Goal: Task Accomplishment & Management: Use online tool/utility

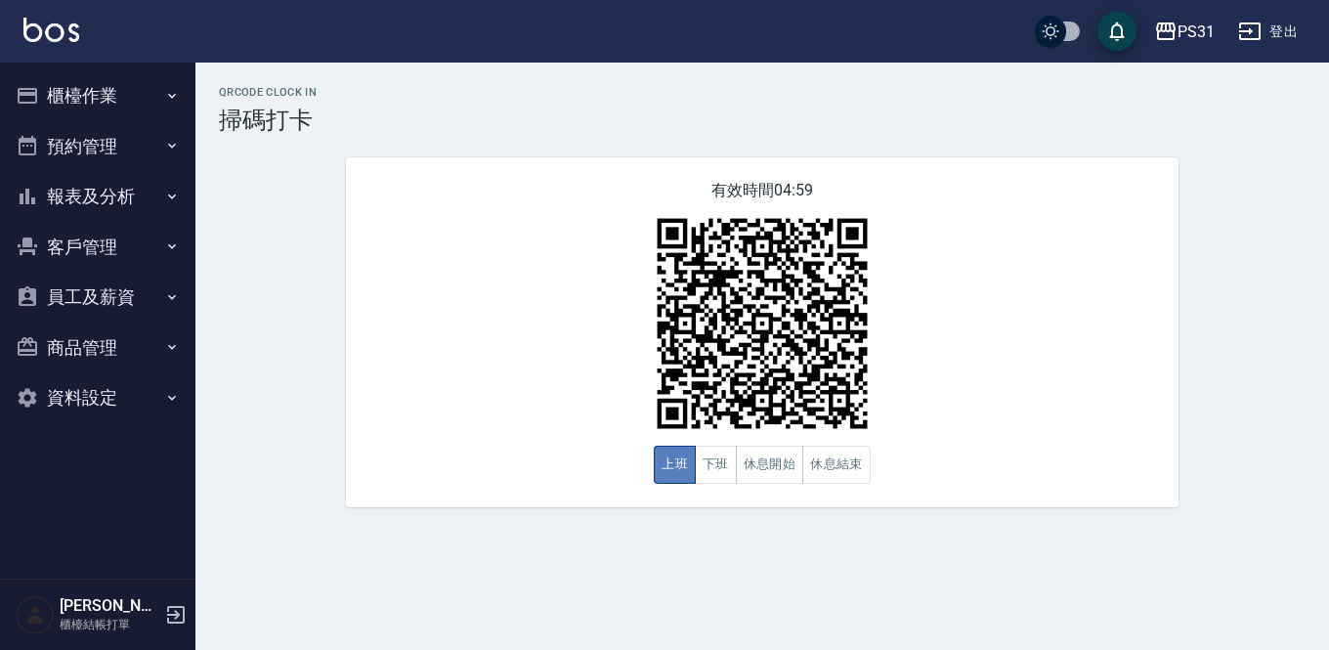
click at [663, 463] on button "上班" at bounding box center [675, 465] width 42 height 38
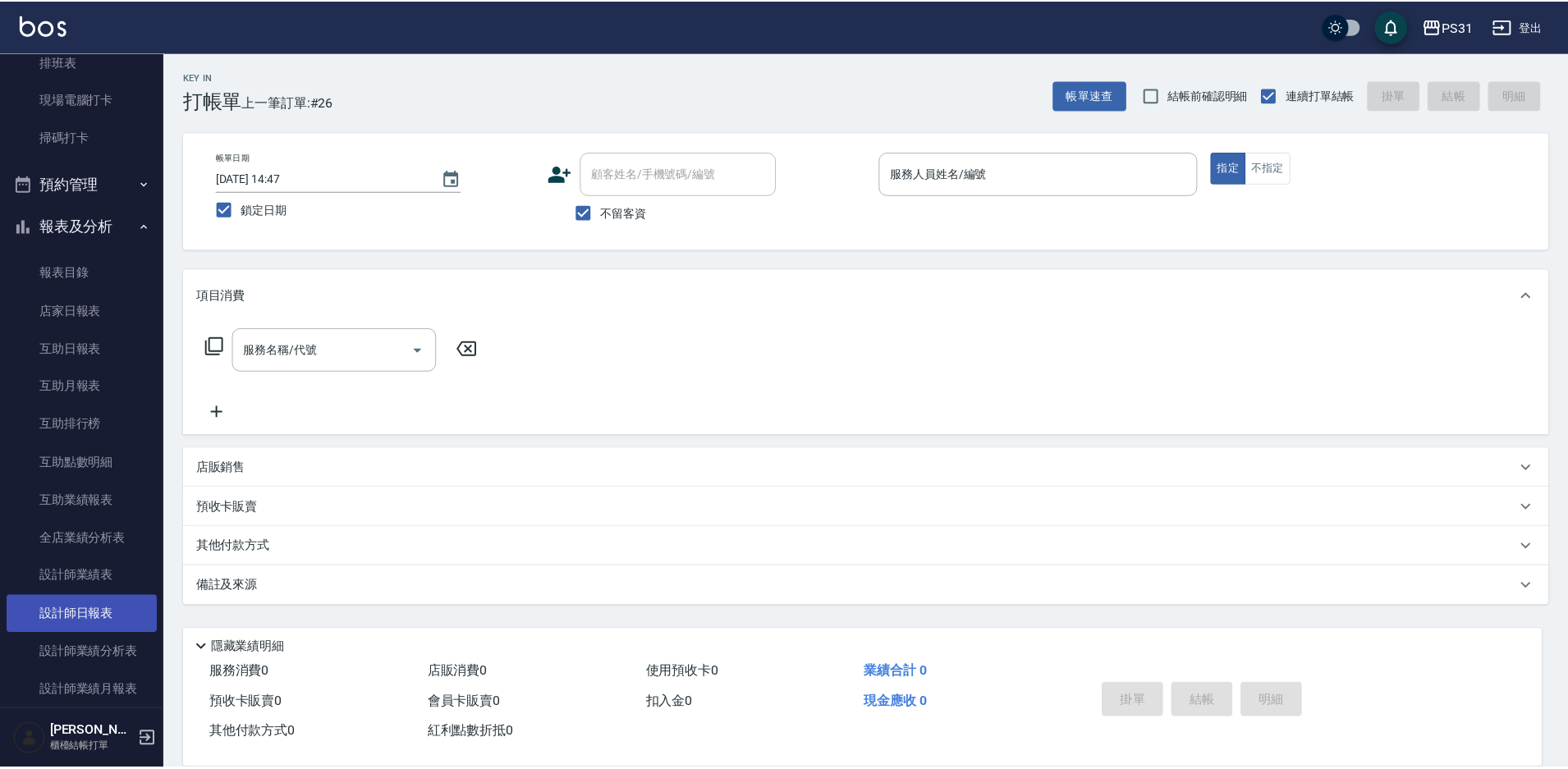
scroll to position [246, 0]
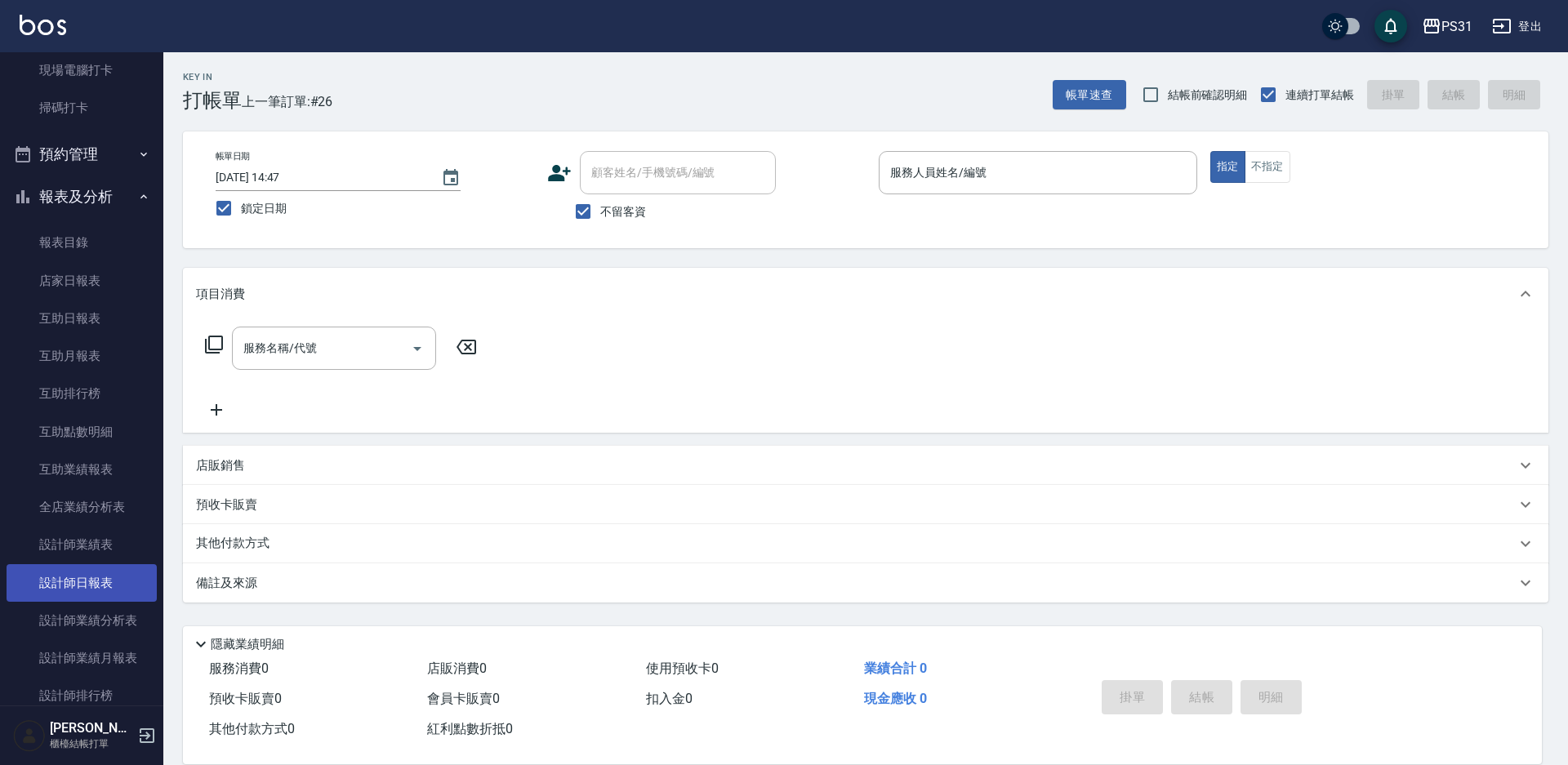
click at [41, 587] on link "設計師日報表" at bounding box center [82, 583] width 150 height 38
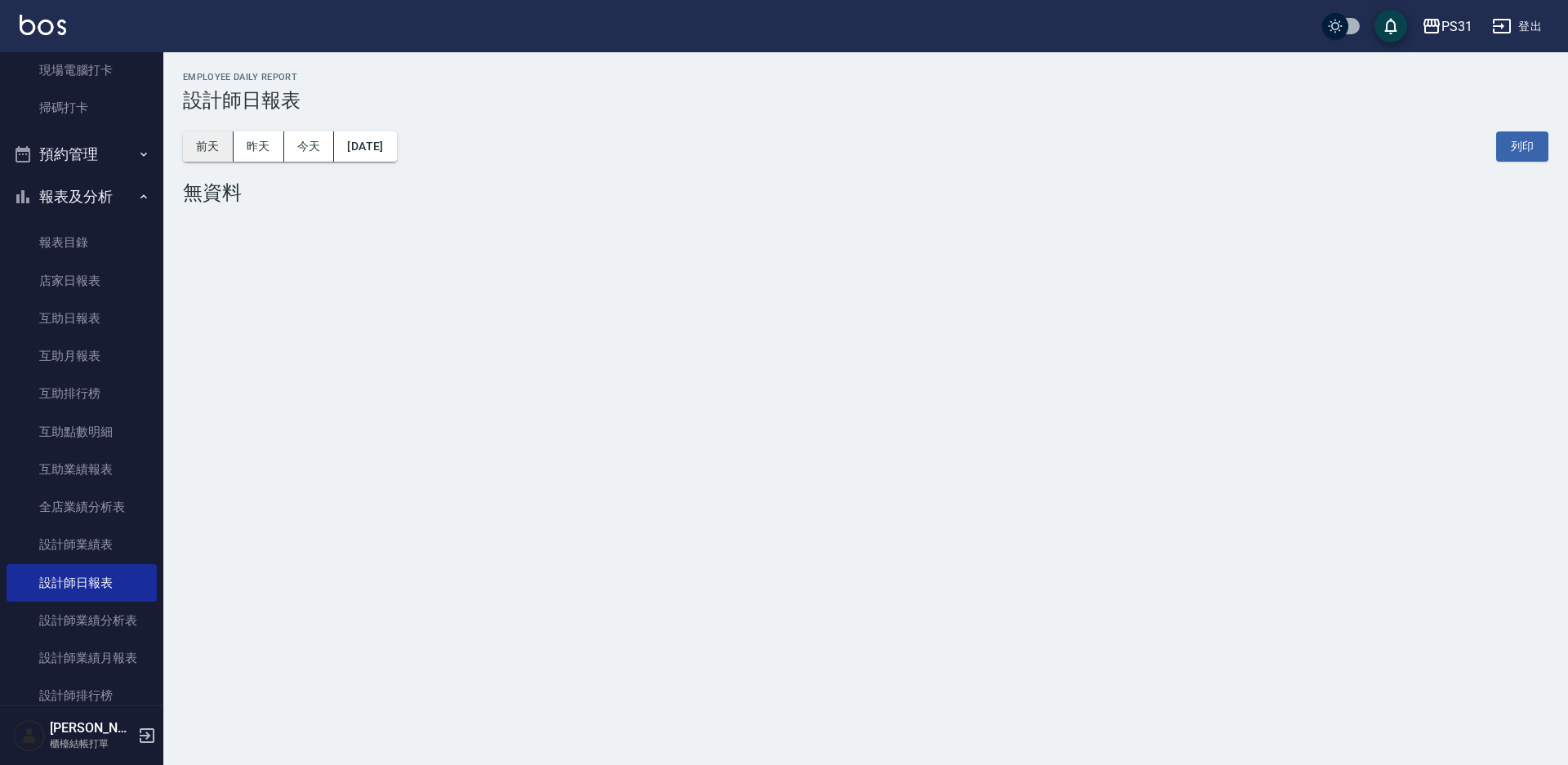
click at [224, 149] on button "前天" at bounding box center [208, 146] width 51 height 30
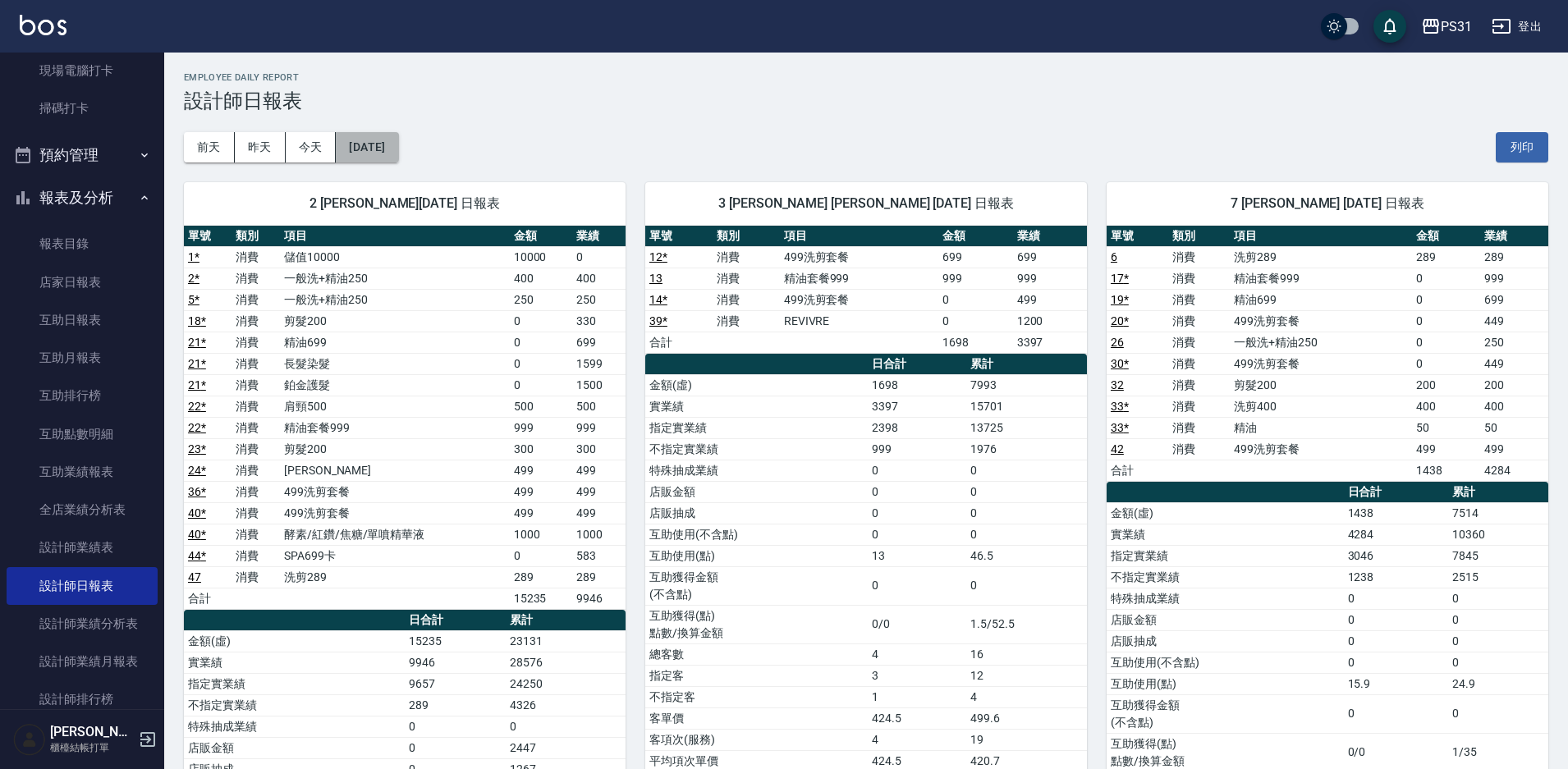
click at [398, 148] on button "2025/10/04" at bounding box center [367, 147] width 62 height 30
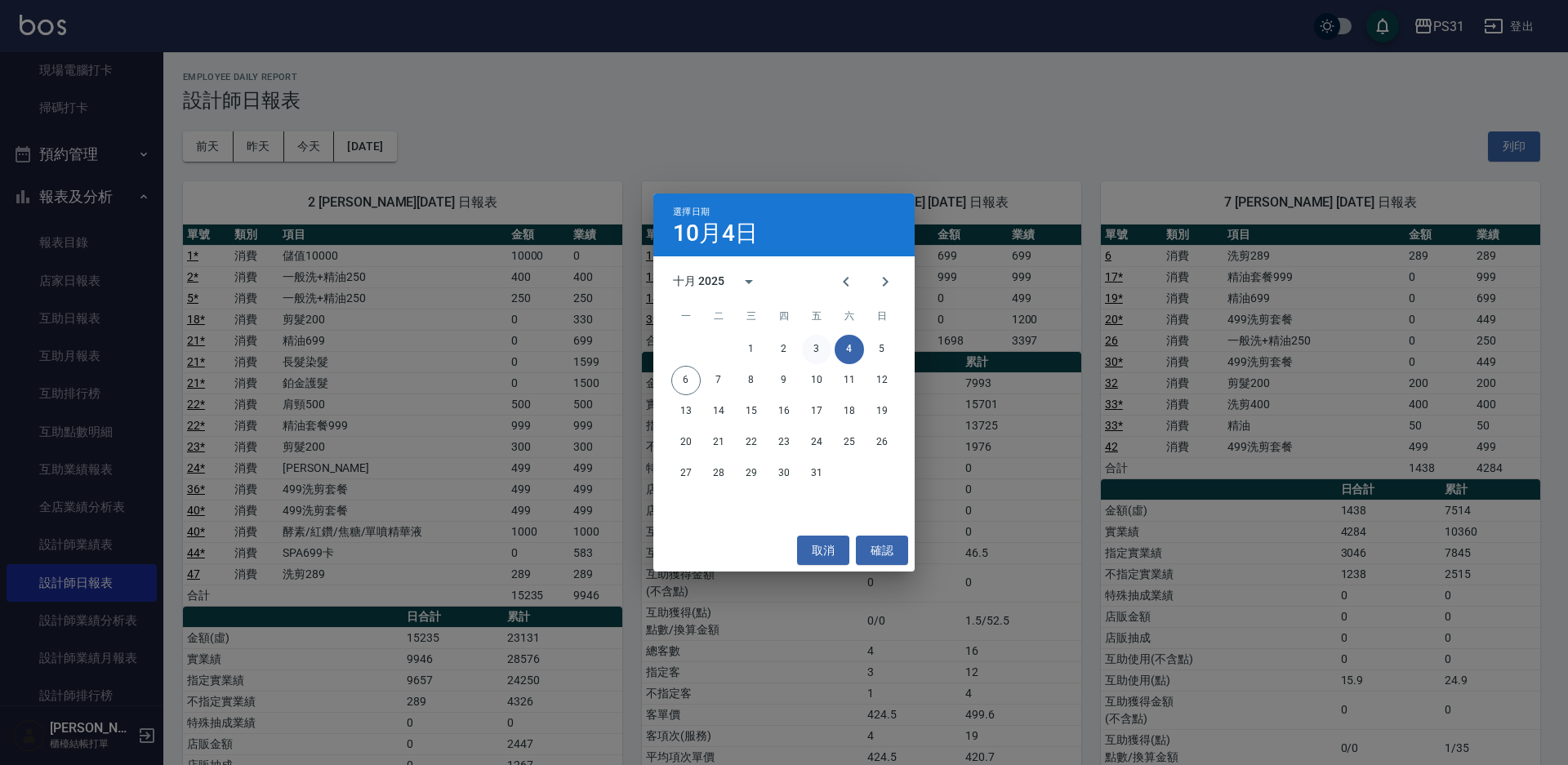
click at [820, 347] on button "3" at bounding box center [816, 349] width 29 height 29
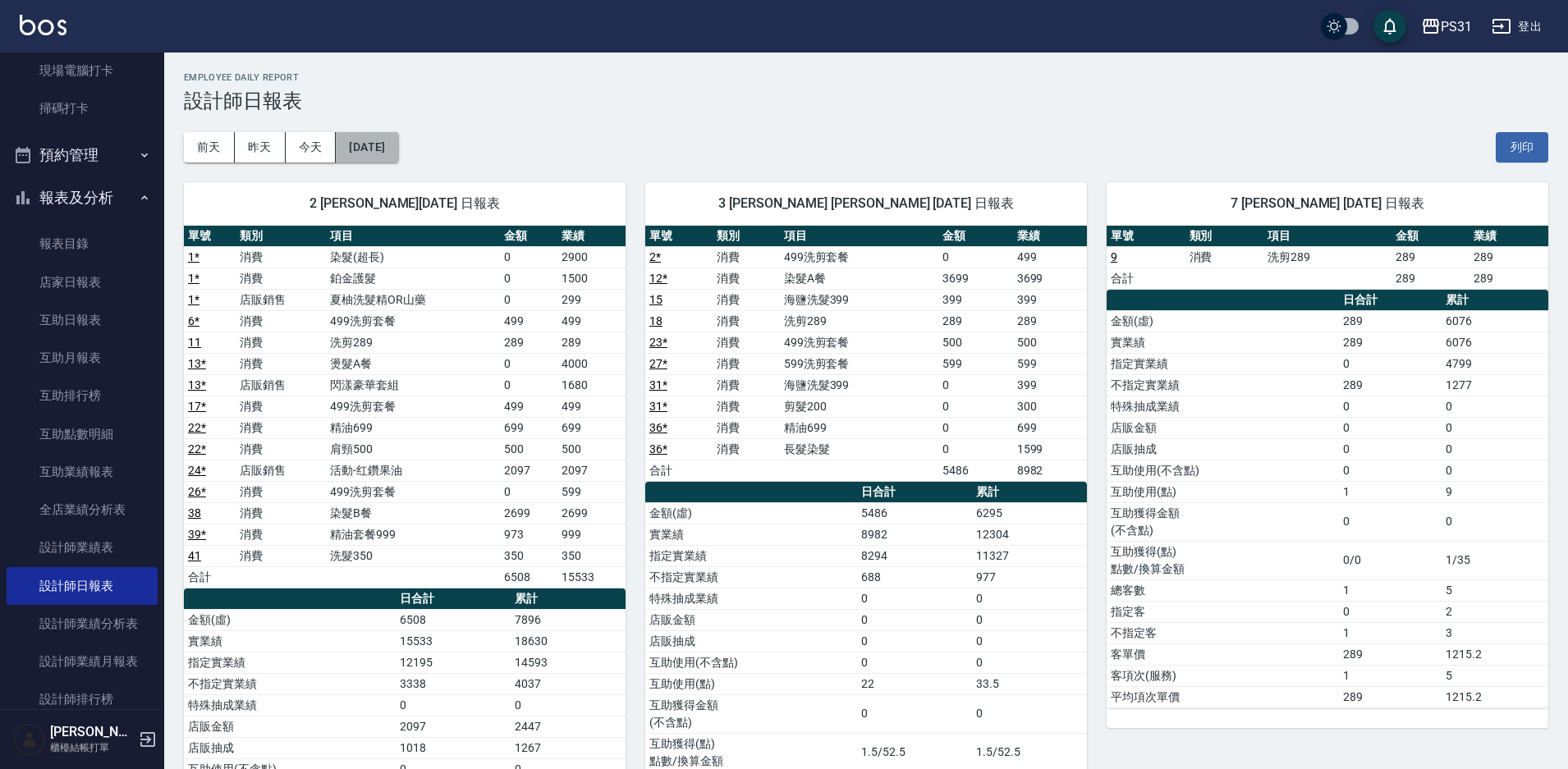
click at [398, 153] on button "2025/10/03" at bounding box center [367, 147] width 62 height 30
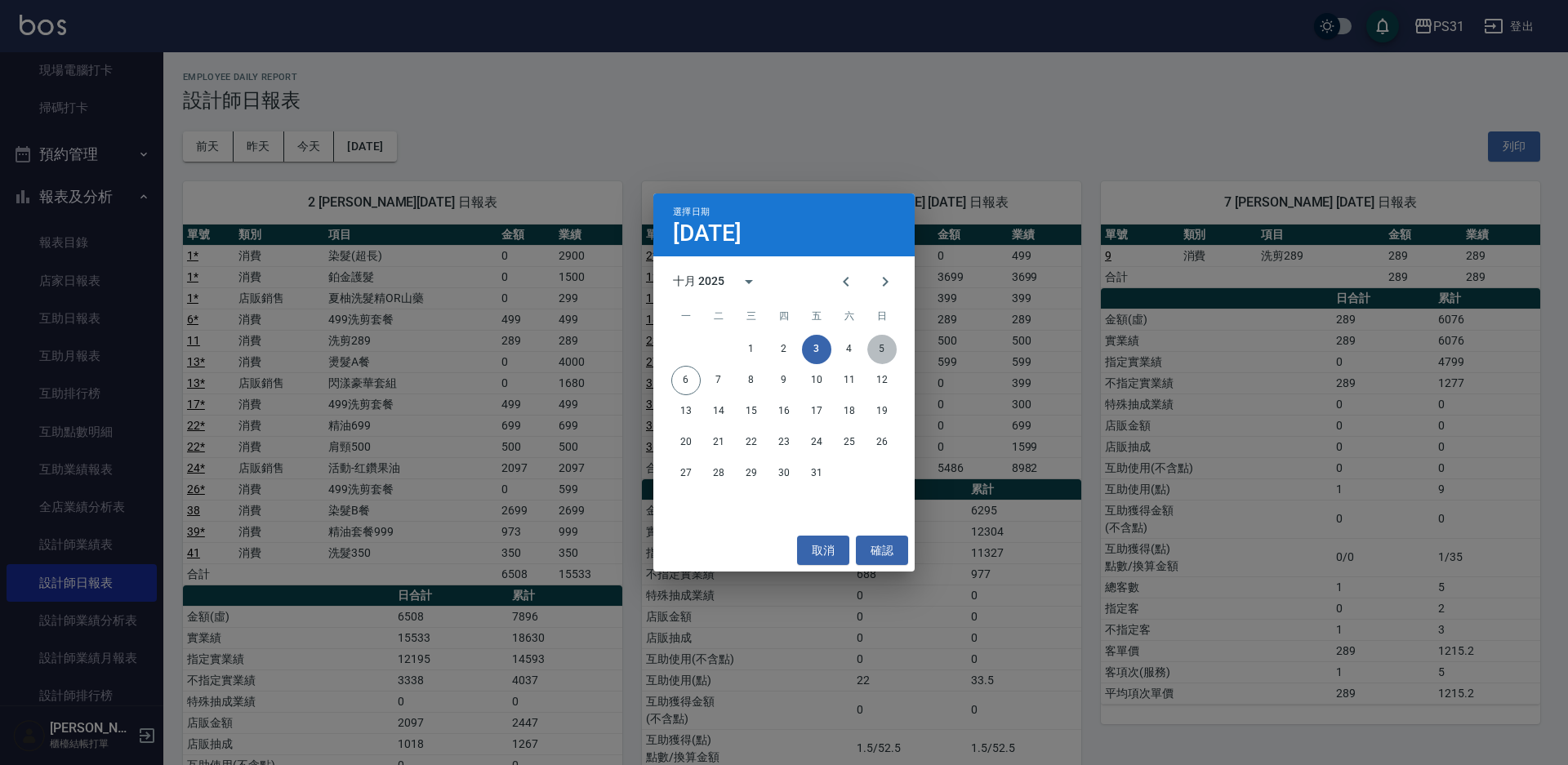
click at [876, 350] on button "5" at bounding box center [882, 349] width 29 height 29
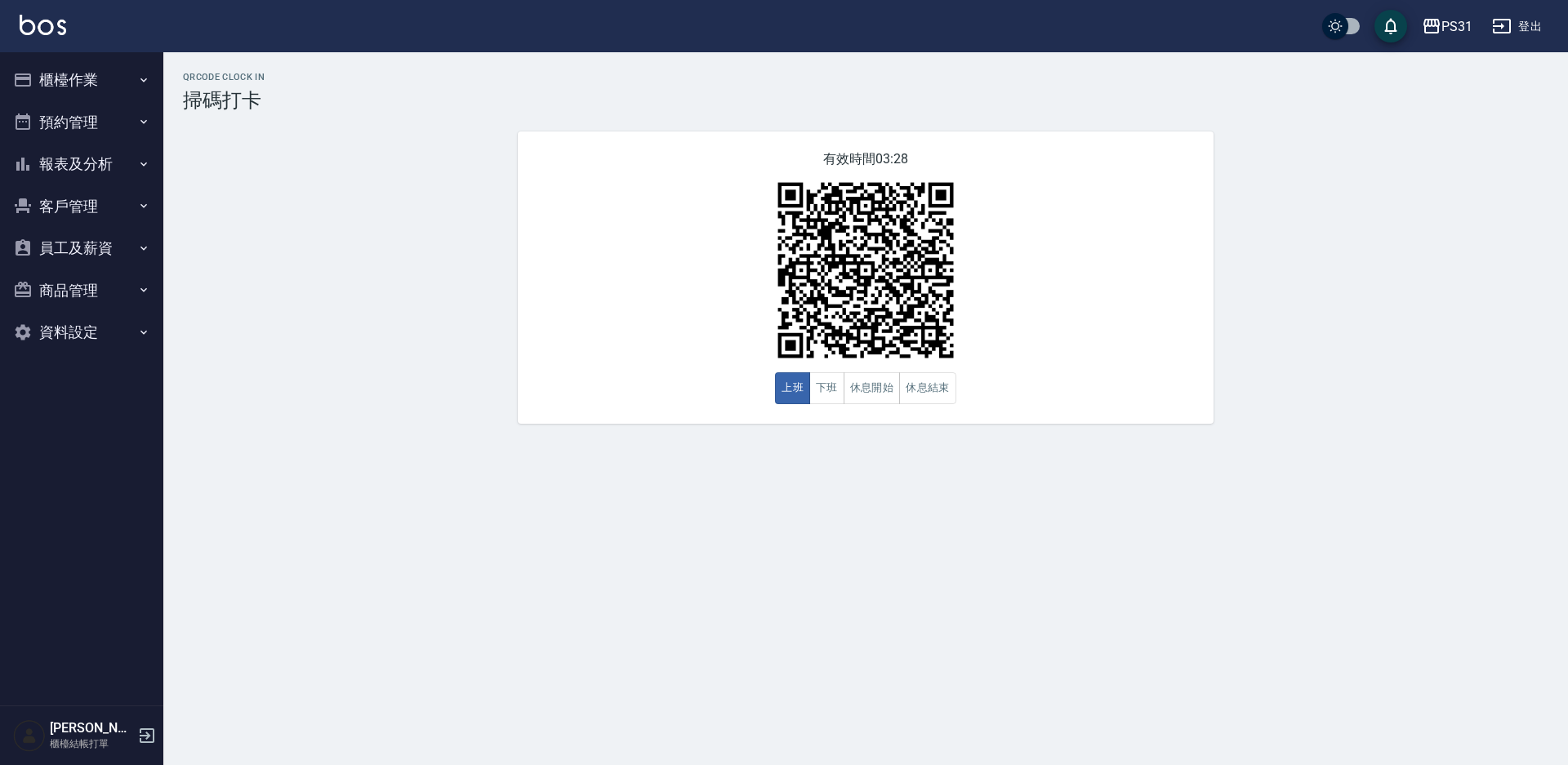
click at [54, 74] on button "櫃檯作業" at bounding box center [82, 79] width 150 height 43
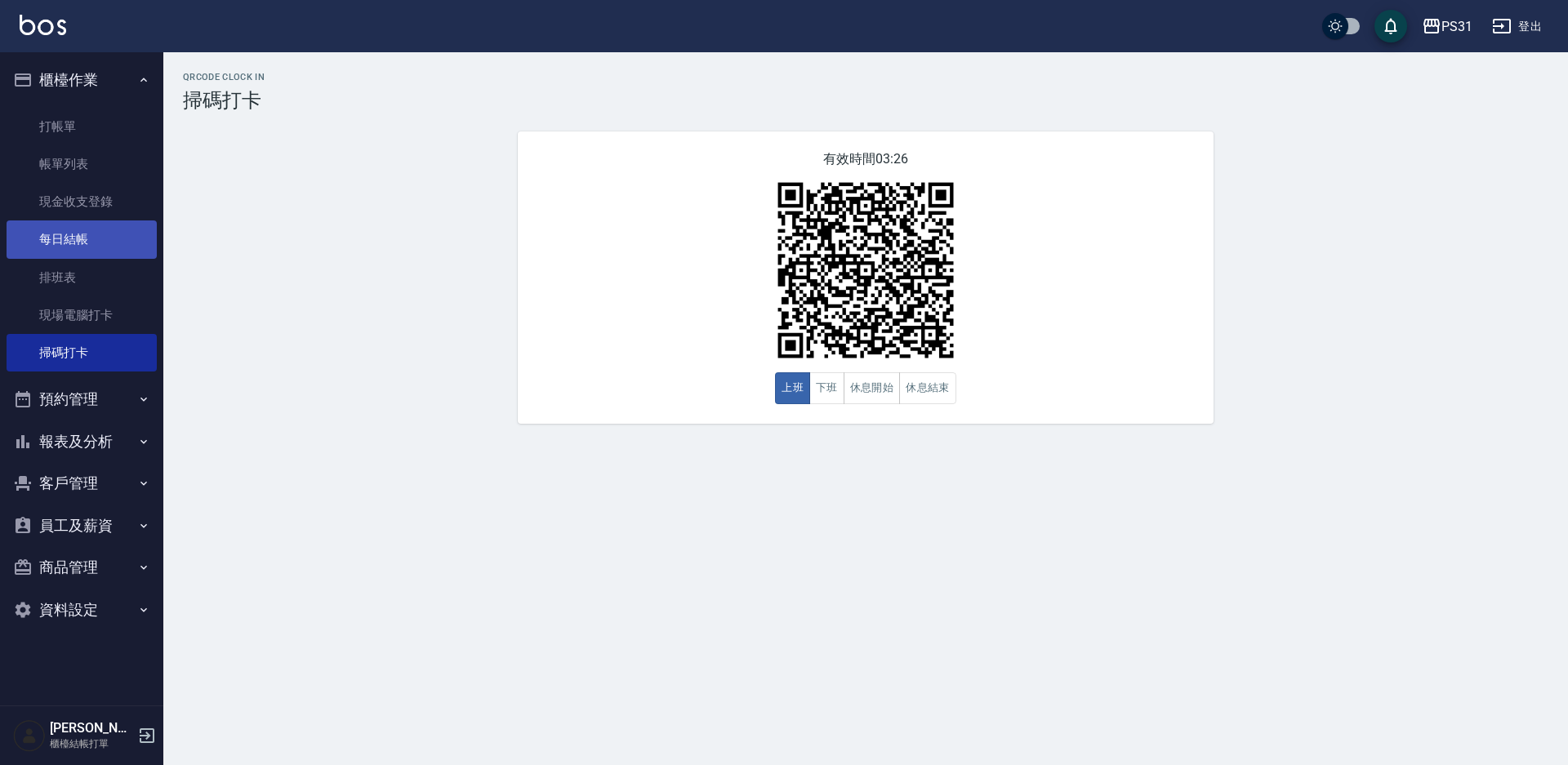
click at [88, 238] on link "每日結帳" at bounding box center [82, 239] width 150 height 38
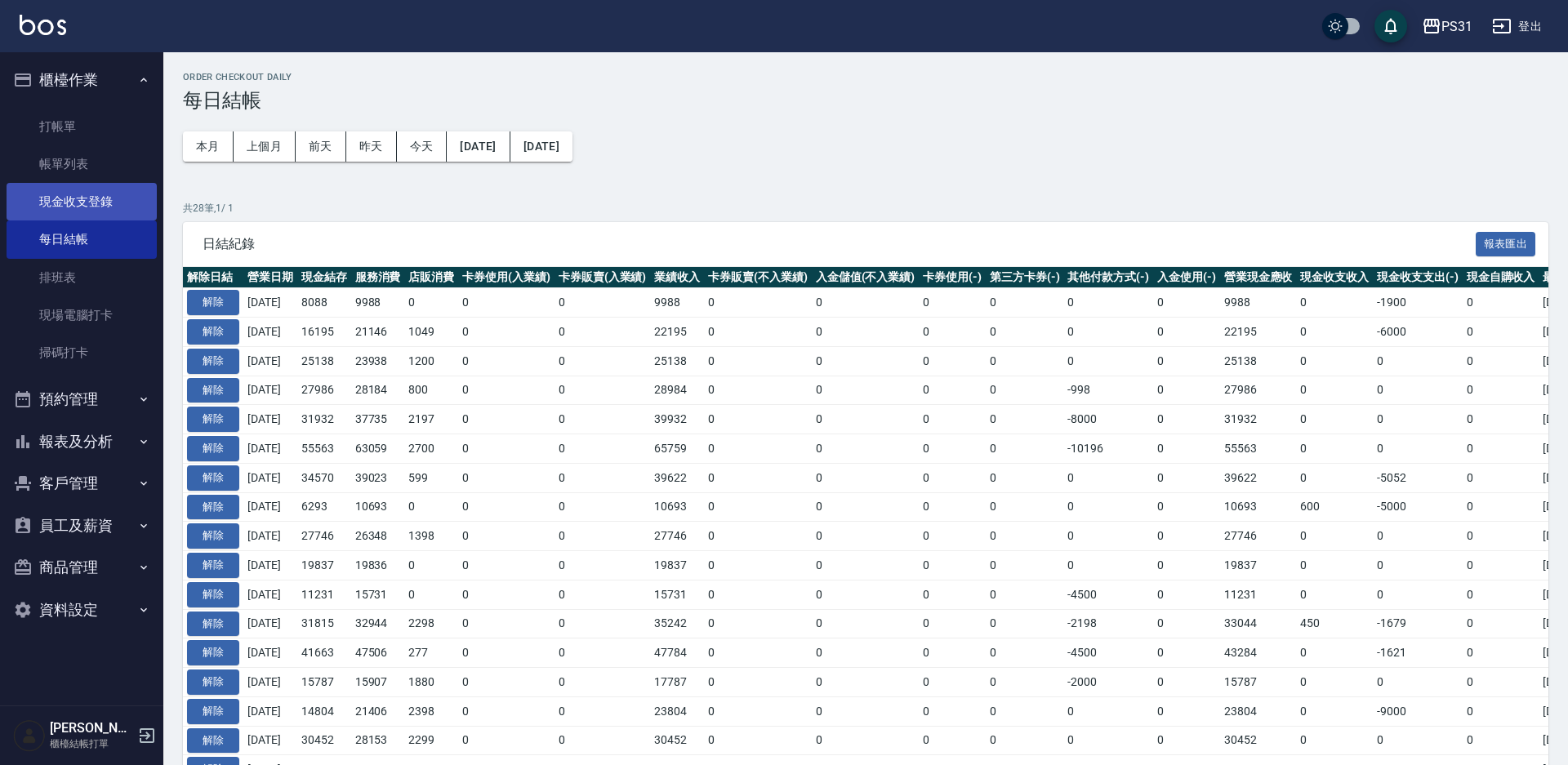
click at [86, 207] on link "現金收支登錄" at bounding box center [82, 201] width 150 height 38
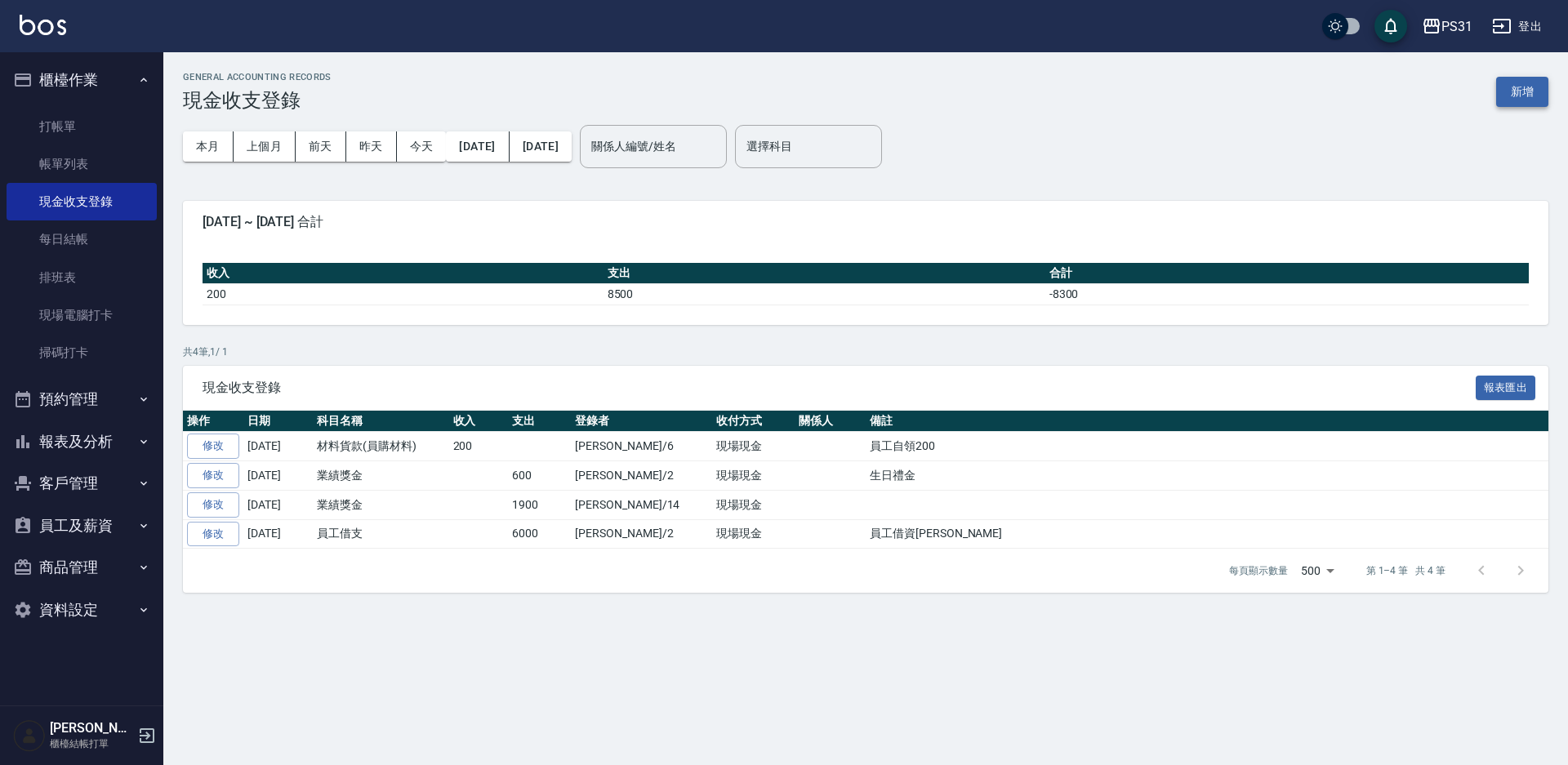
click at [1110, 99] on button "新增" at bounding box center [1522, 92] width 53 height 30
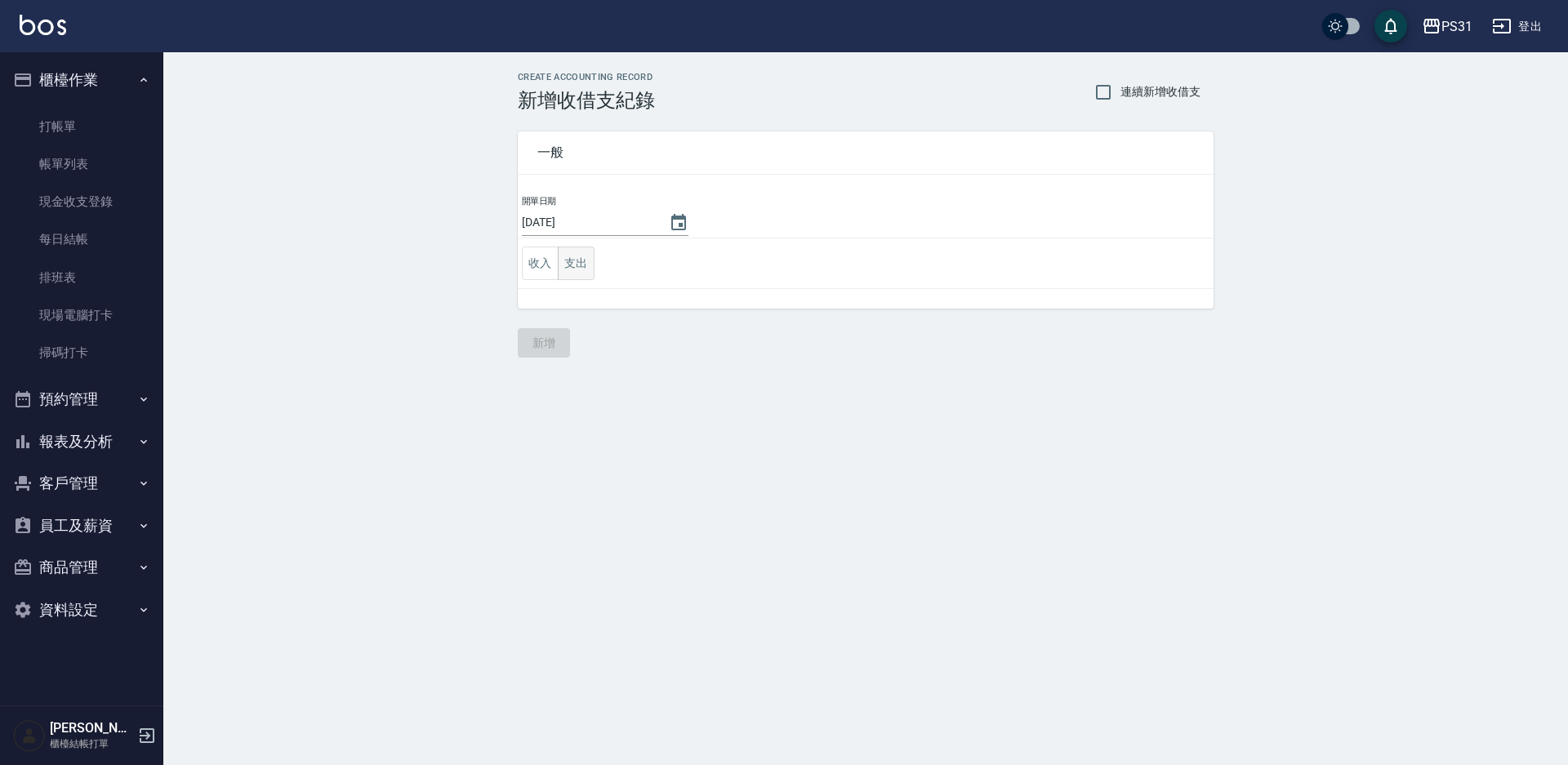
click at [581, 265] on button "支出" at bounding box center [576, 263] width 37 height 33
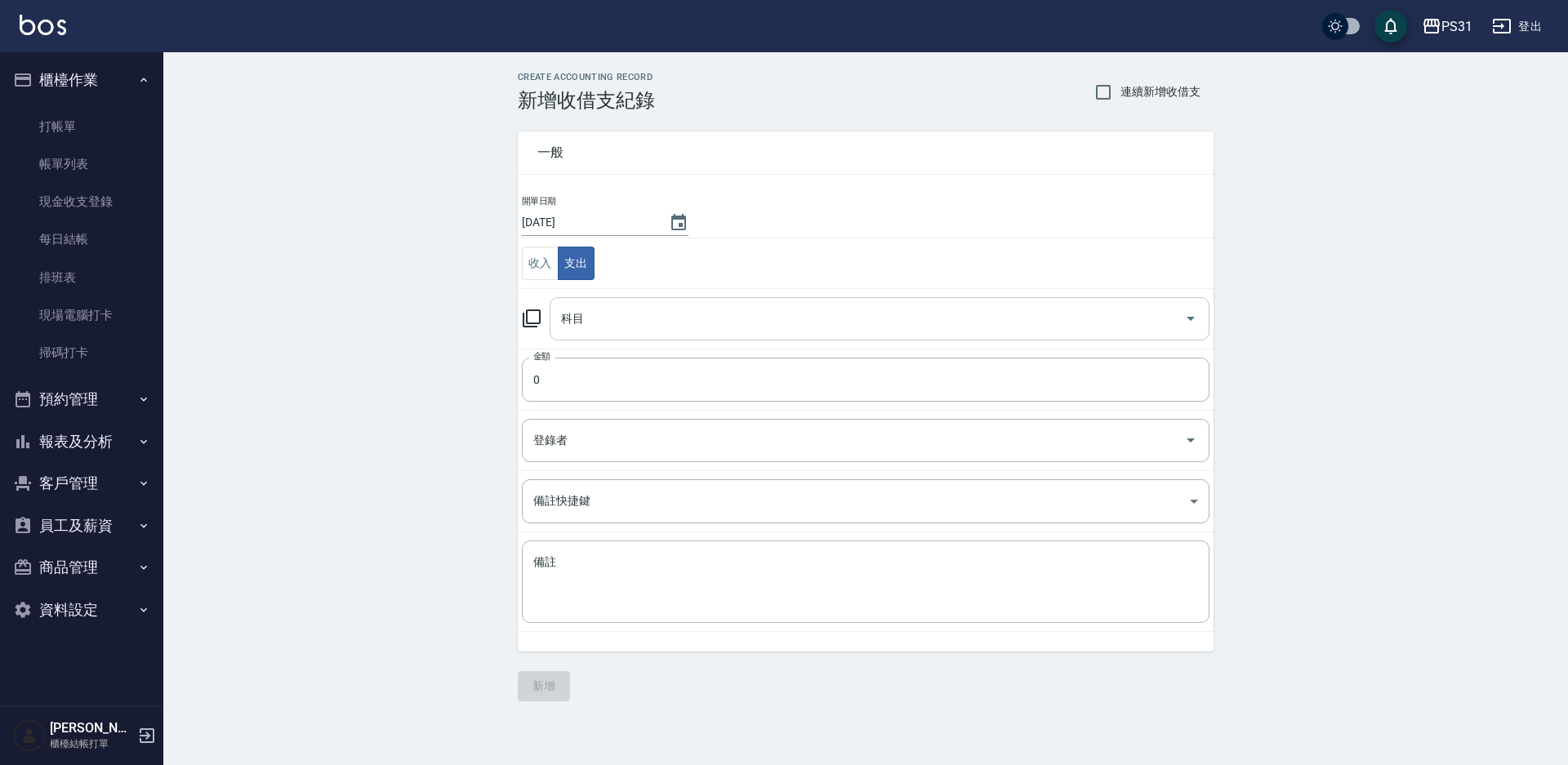
click at [617, 311] on input "科目" at bounding box center [867, 319] width 621 height 28
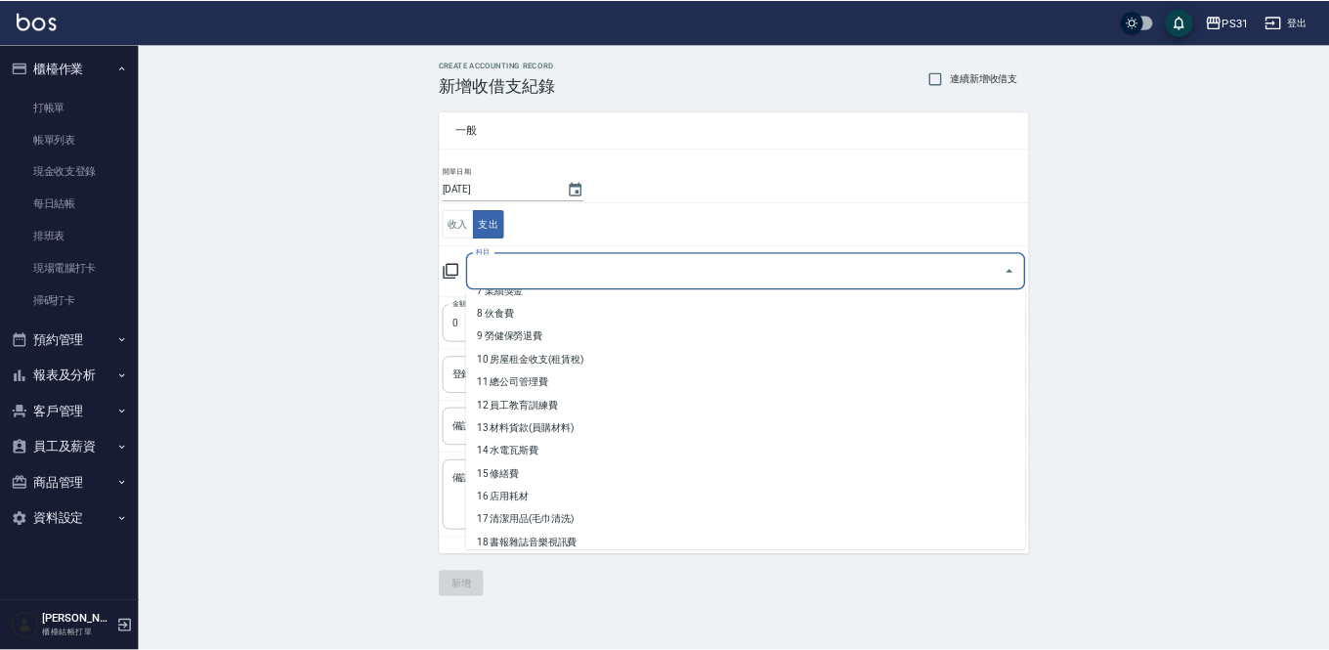
scroll to position [293, 0]
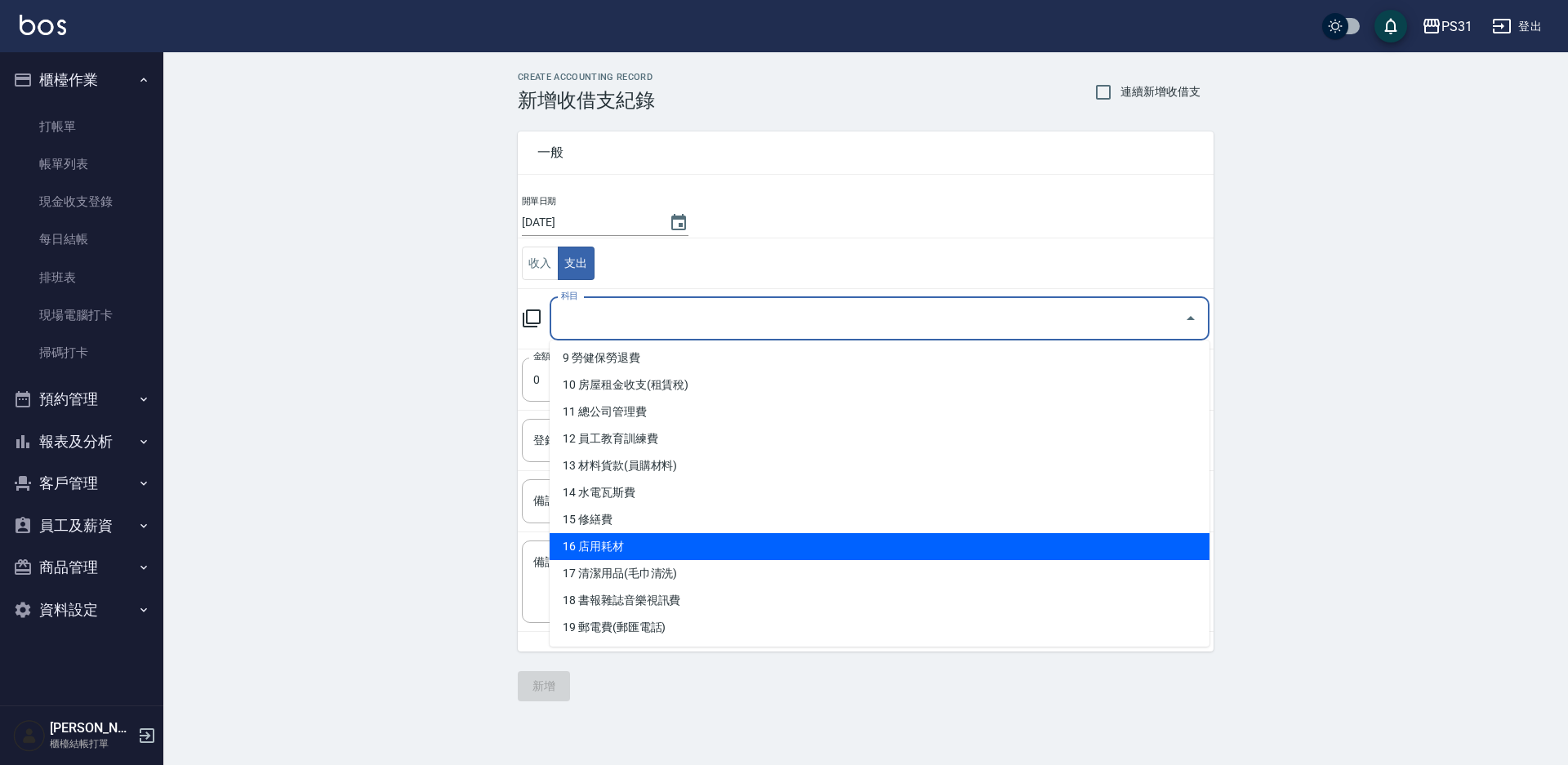
click at [642, 538] on li "16 店用耗材" at bounding box center [879, 547] width 659 height 27
type input "16 店用耗材"
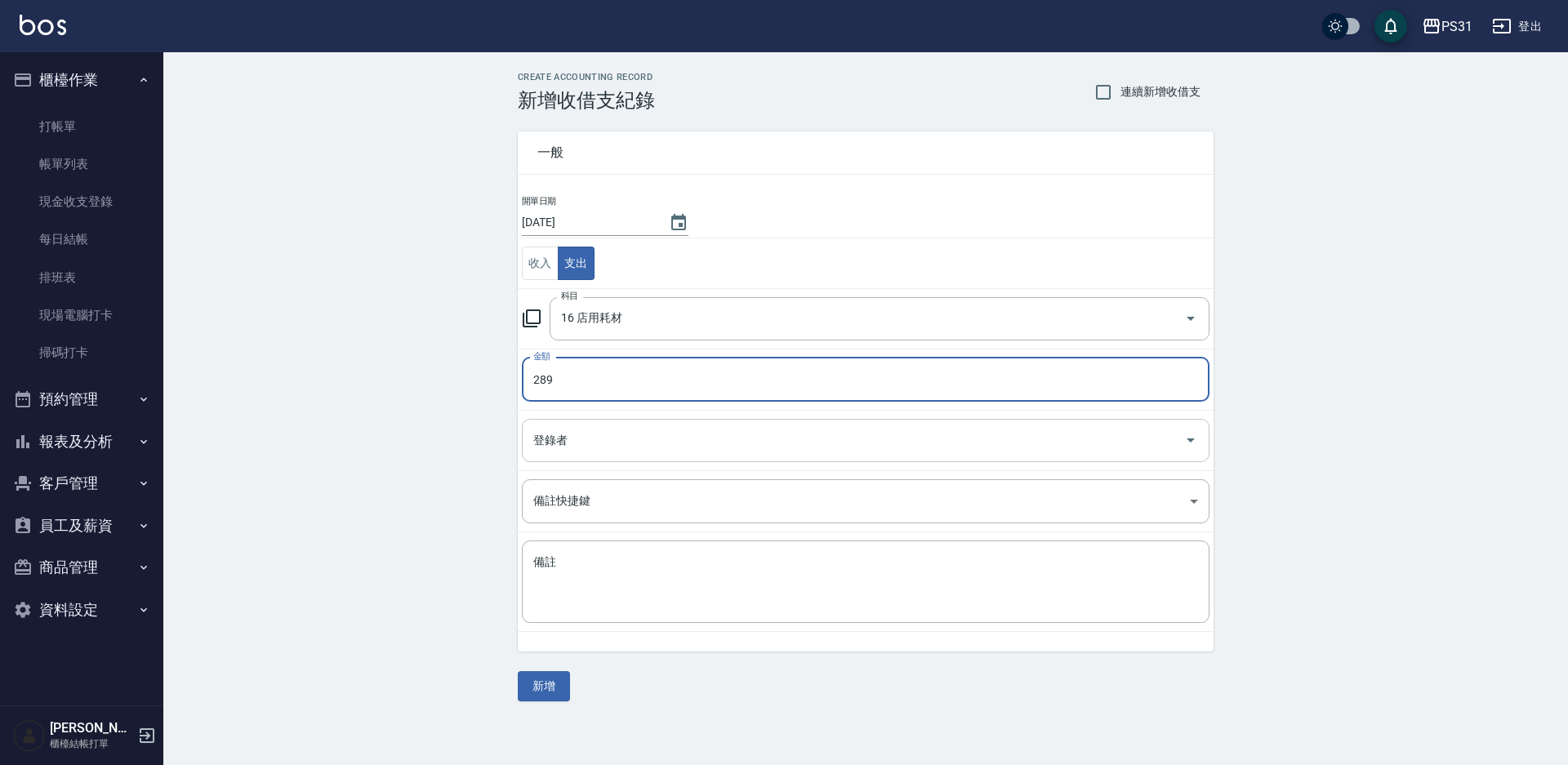
type input "289"
click at [568, 440] on input "登錄者" at bounding box center [853, 441] width 649 height 28
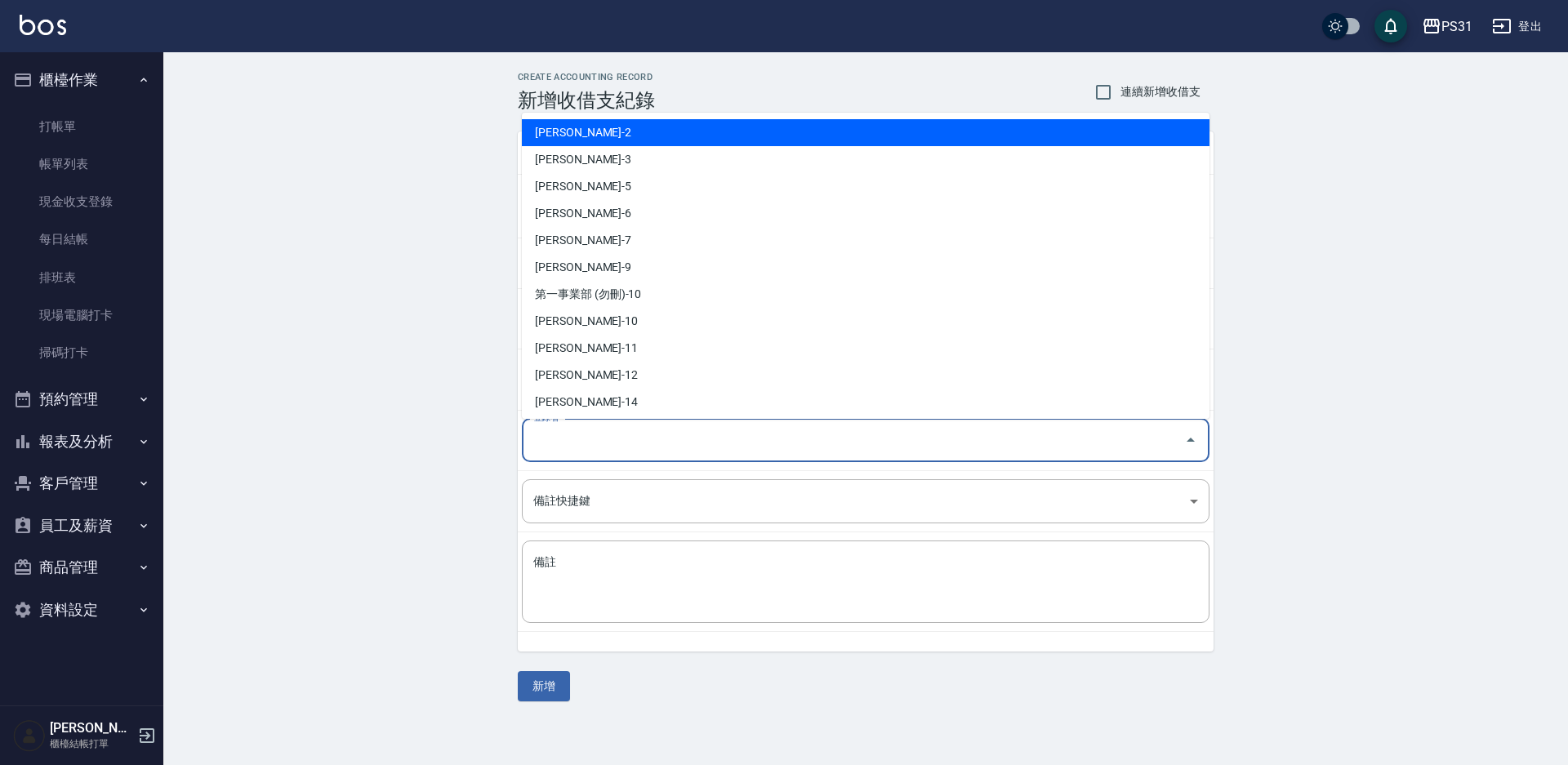
click at [551, 133] on li "呂怡慧-2" at bounding box center [865, 133] width 688 height 27
type input "呂怡慧-2"
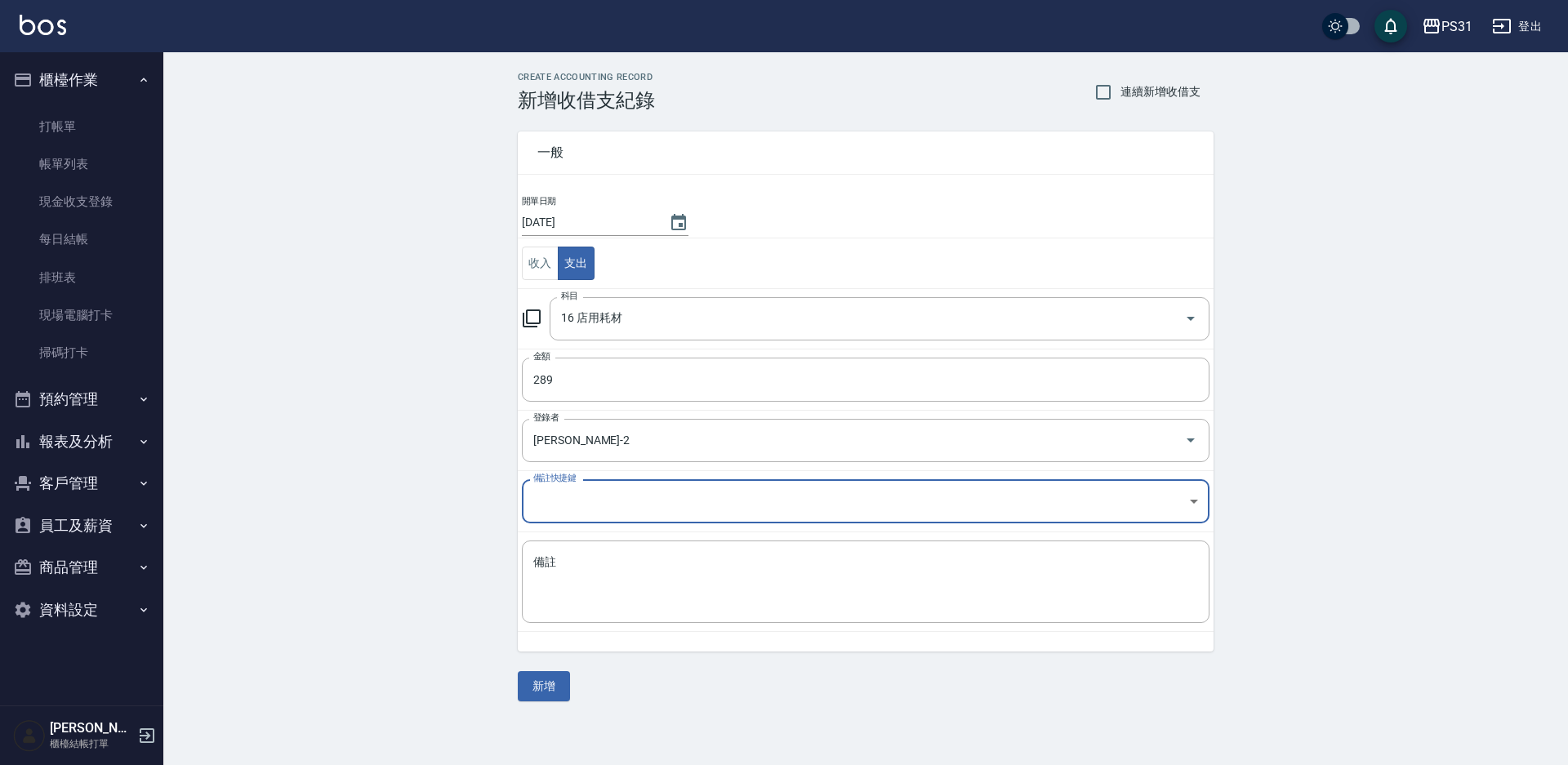
click at [593, 504] on body "PS31 登出 櫃檯作業 打帳單 帳單列表 現金收支登錄 每日結帳 排班表 現場電腦打卡 掃碼打卡 預約管理 預約管理 單日預約紀錄 單週預約紀錄 報表及分析…" at bounding box center [784, 382] width 1568 height 765
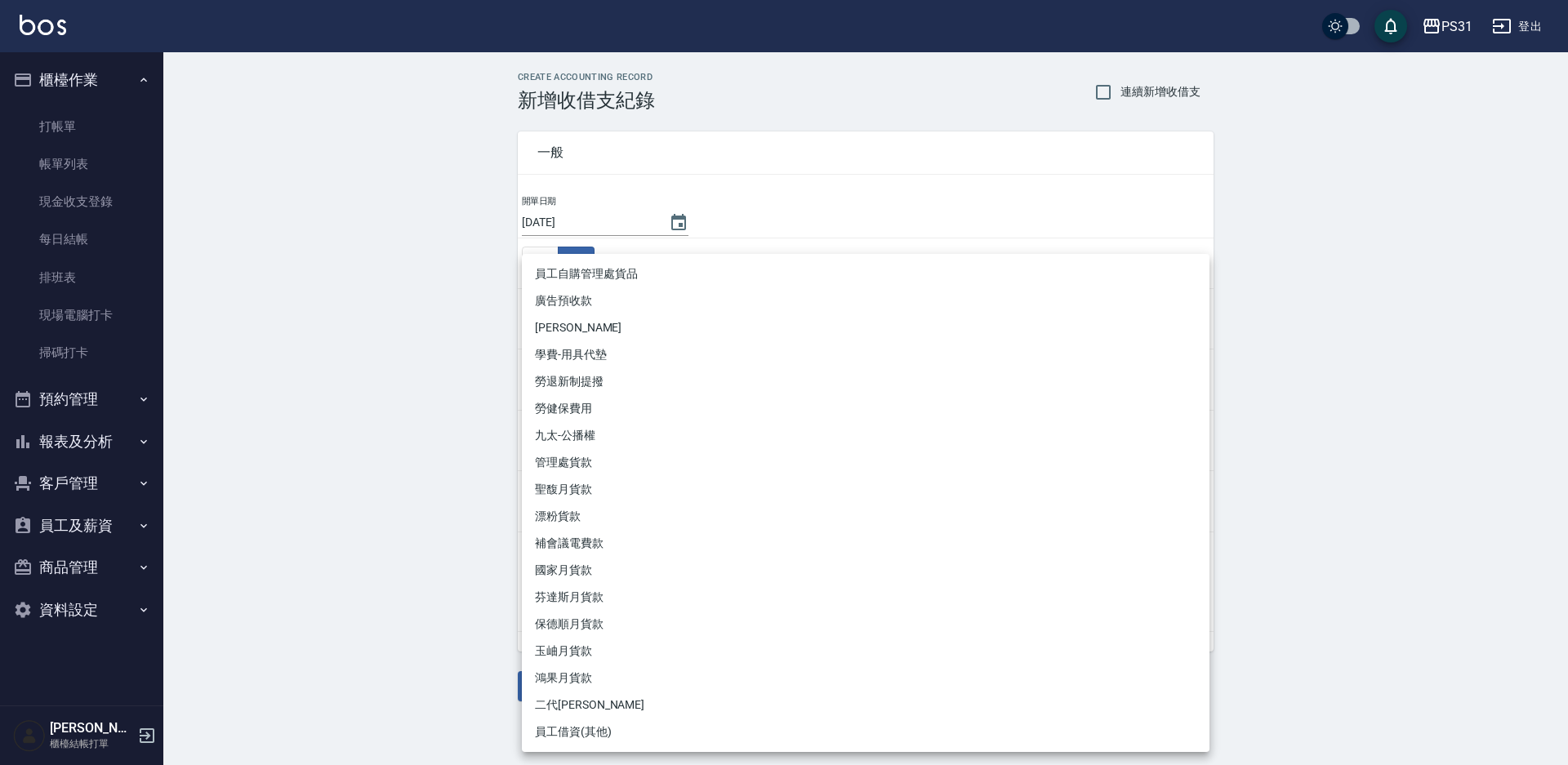
drag, startPoint x: 379, startPoint y: 417, endPoint x: 390, endPoint y: 418, distance: 11.0
click at [379, 416] on div at bounding box center [784, 382] width 1568 height 765
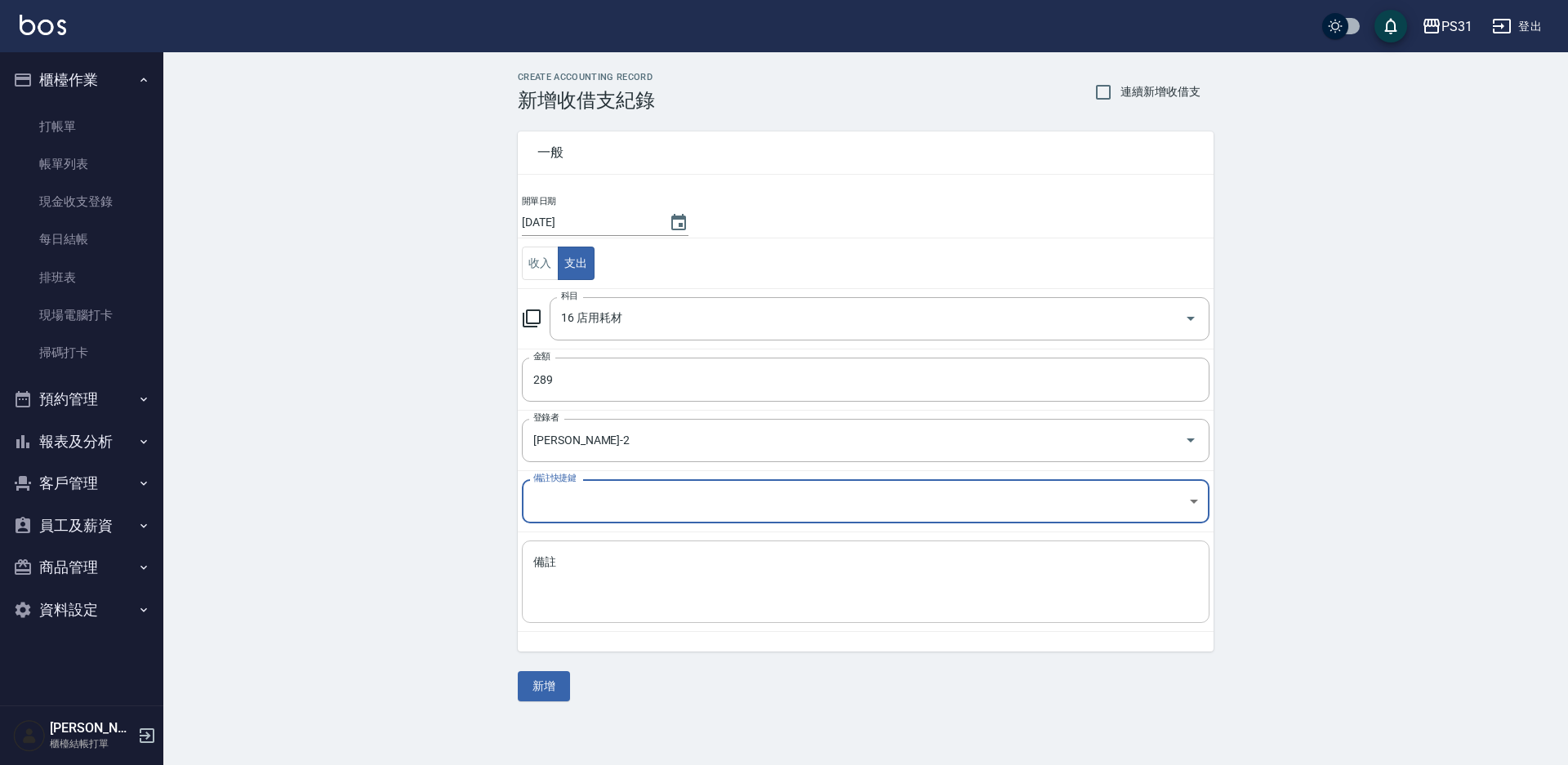
click at [585, 543] on textarea "備註" at bounding box center [865, 582] width 664 height 55
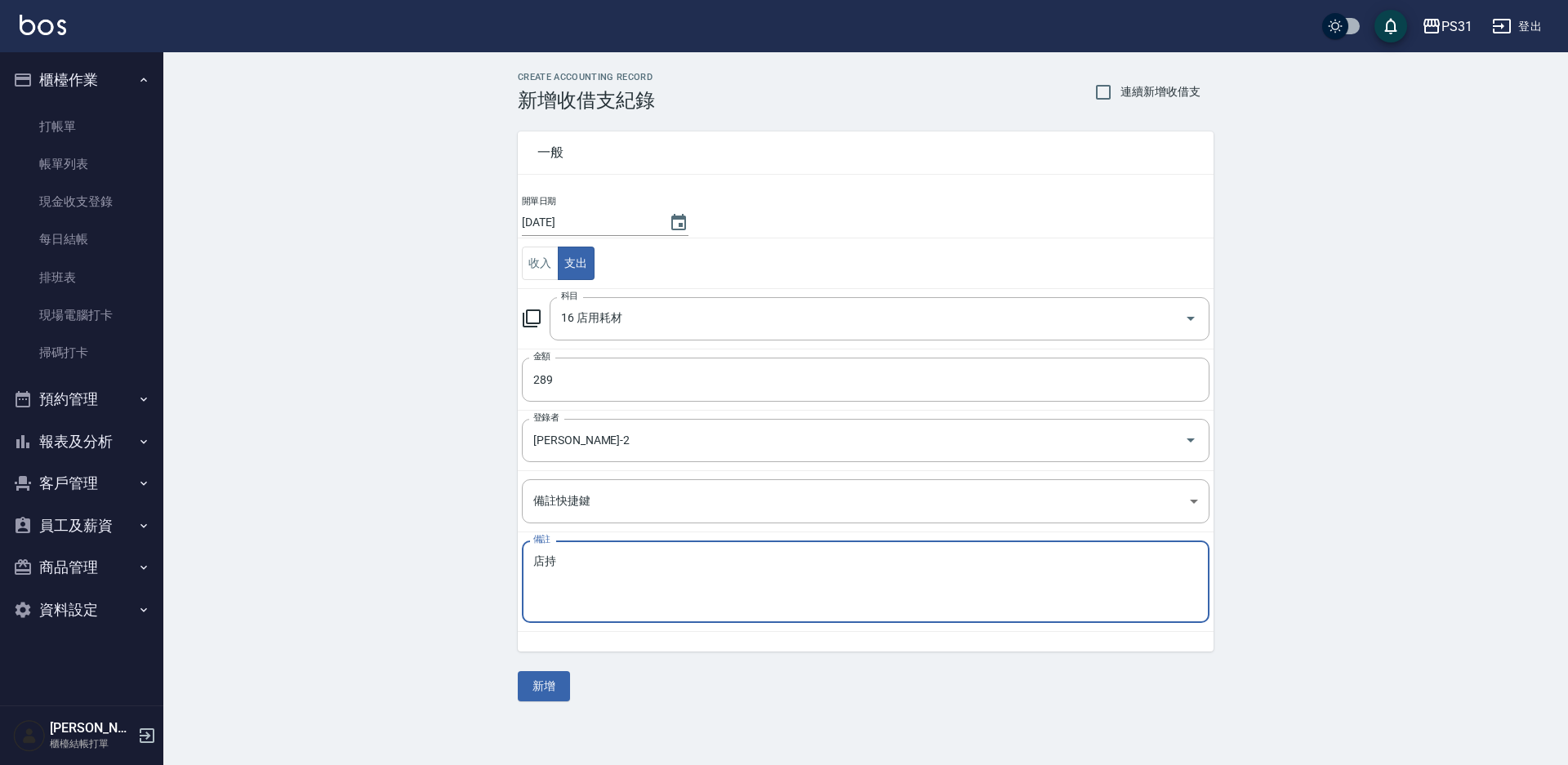
type textarea "店"
type textarea "電池"
click at [544, 543] on button "新增" at bounding box center [543, 686] width 53 height 30
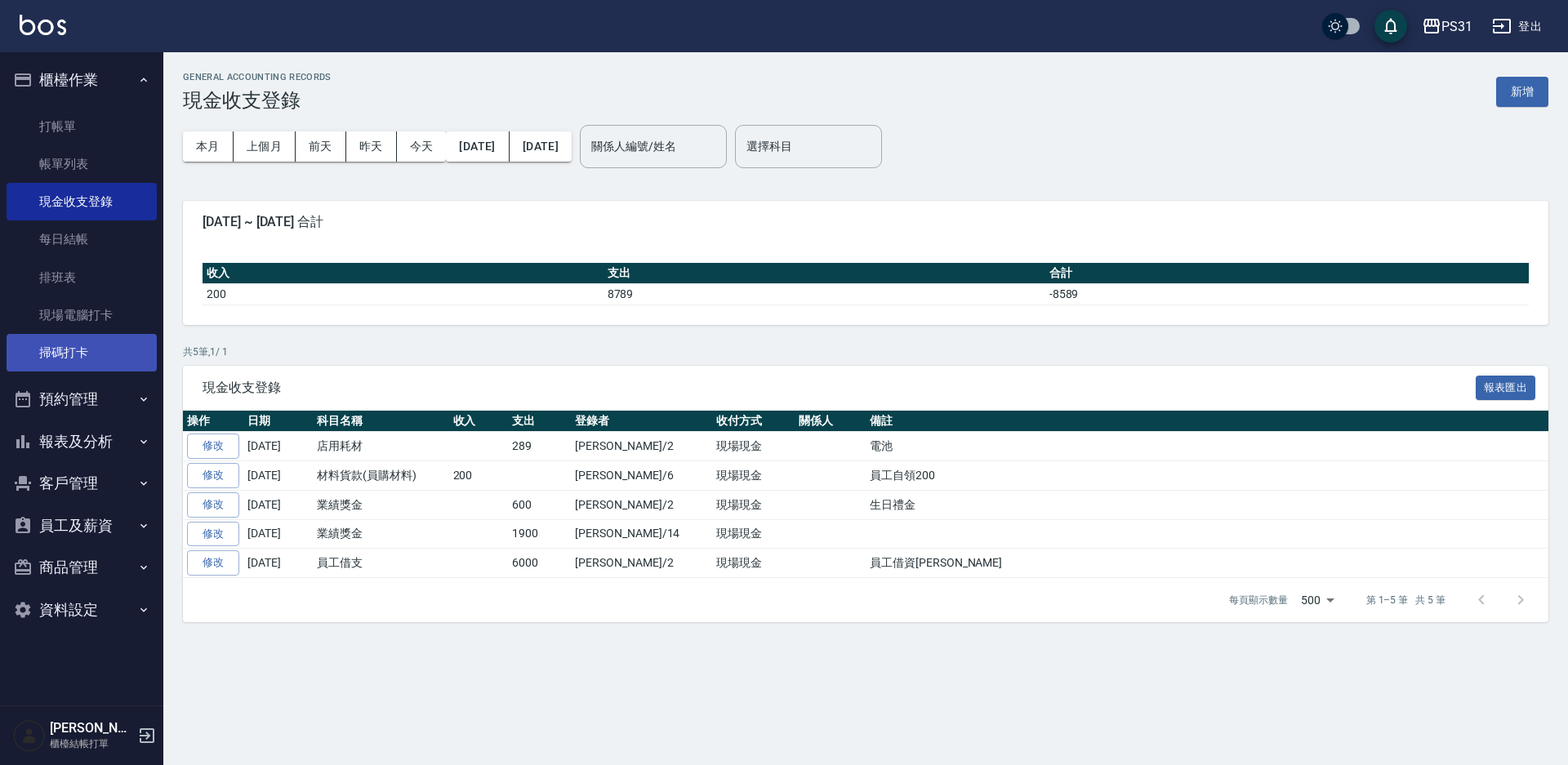
click at [33, 365] on link "掃碼打卡" at bounding box center [82, 353] width 150 height 38
